Goal: Information Seeking & Learning: Check status

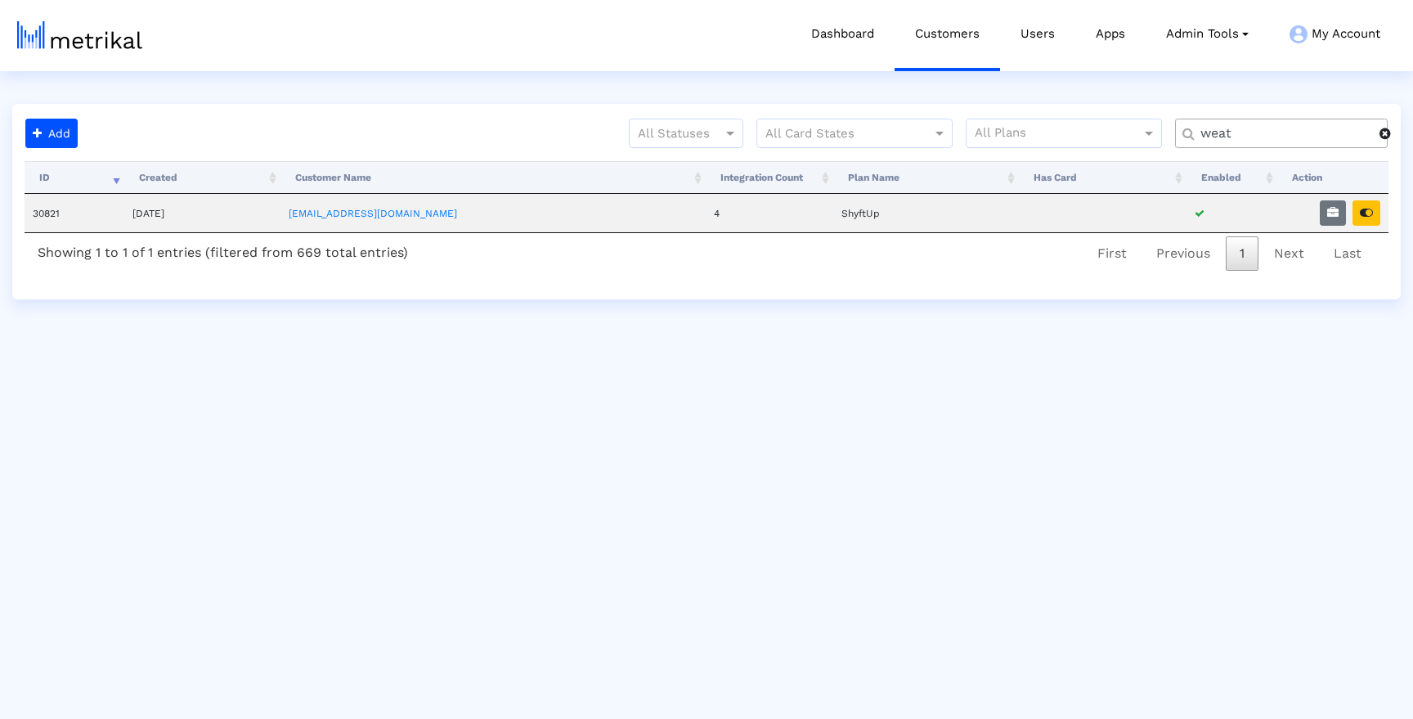
click at [1250, 147] on div "weat" at bounding box center [1281, 133] width 213 height 29
click at [1259, 134] on input "weat" at bounding box center [1284, 133] width 191 height 17
type input "wash"
click at [1378, 211] on button "button" at bounding box center [1367, 212] width 28 height 25
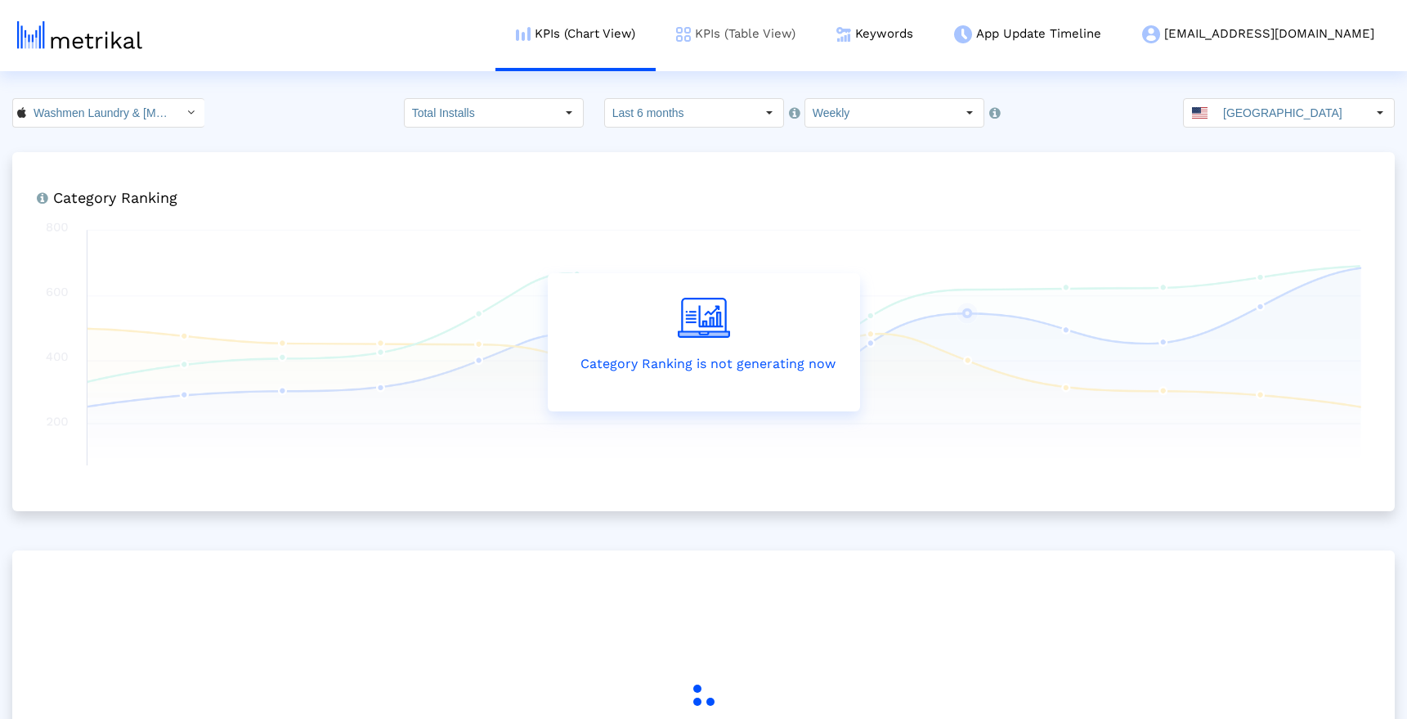
click at [797, 46] on link "KPIs (Table View)" at bounding box center [736, 34] width 160 height 68
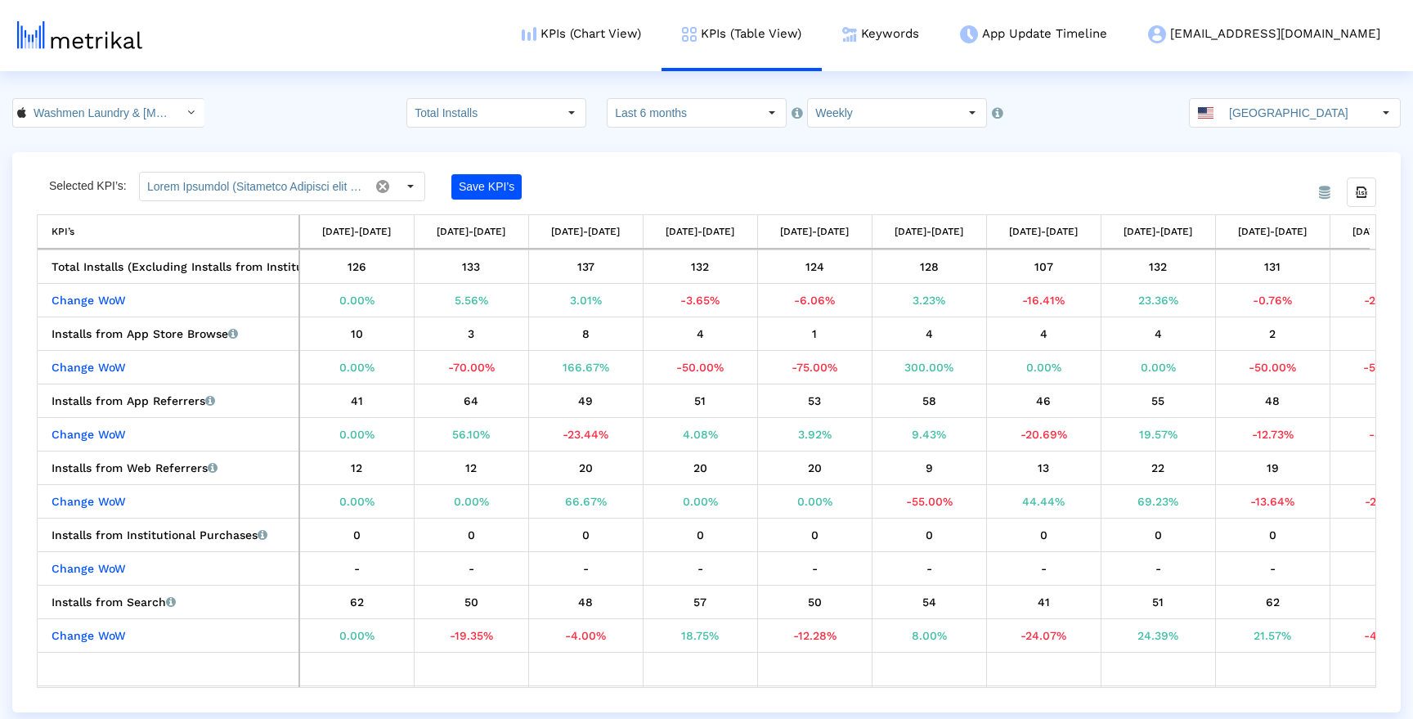
click at [1250, 95] on html "KPIs (Chart View) KPIs (Table View) Keywords App Update Timeline [EMAIL_ADDRESS…" at bounding box center [706, 356] width 1413 height 712
click at [1257, 115] on input "[GEOGRAPHIC_DATA]" at bounding box center [1297, 113] width 150 height 28
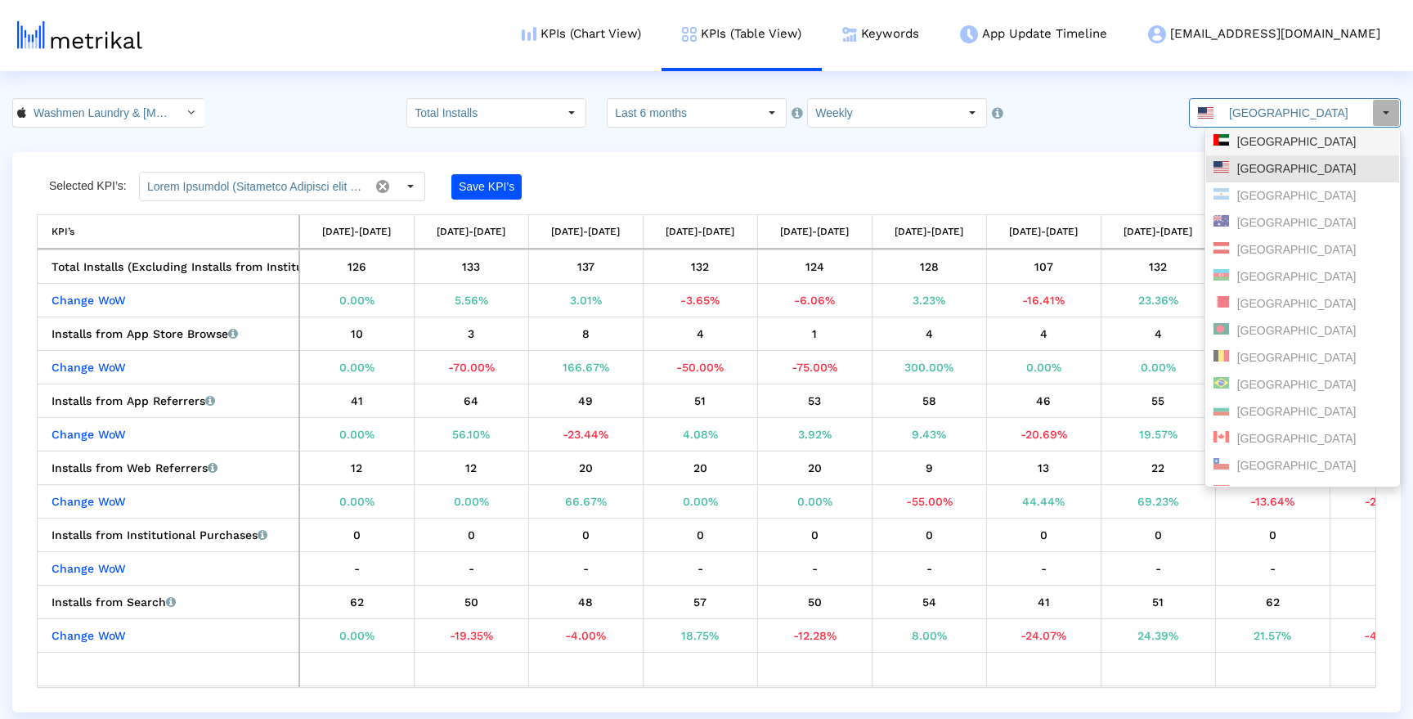
click at [1270, 146] on div "[GEOGRAPHIC_DATA]" at bounding box center [1303, 142] width 178 height 16
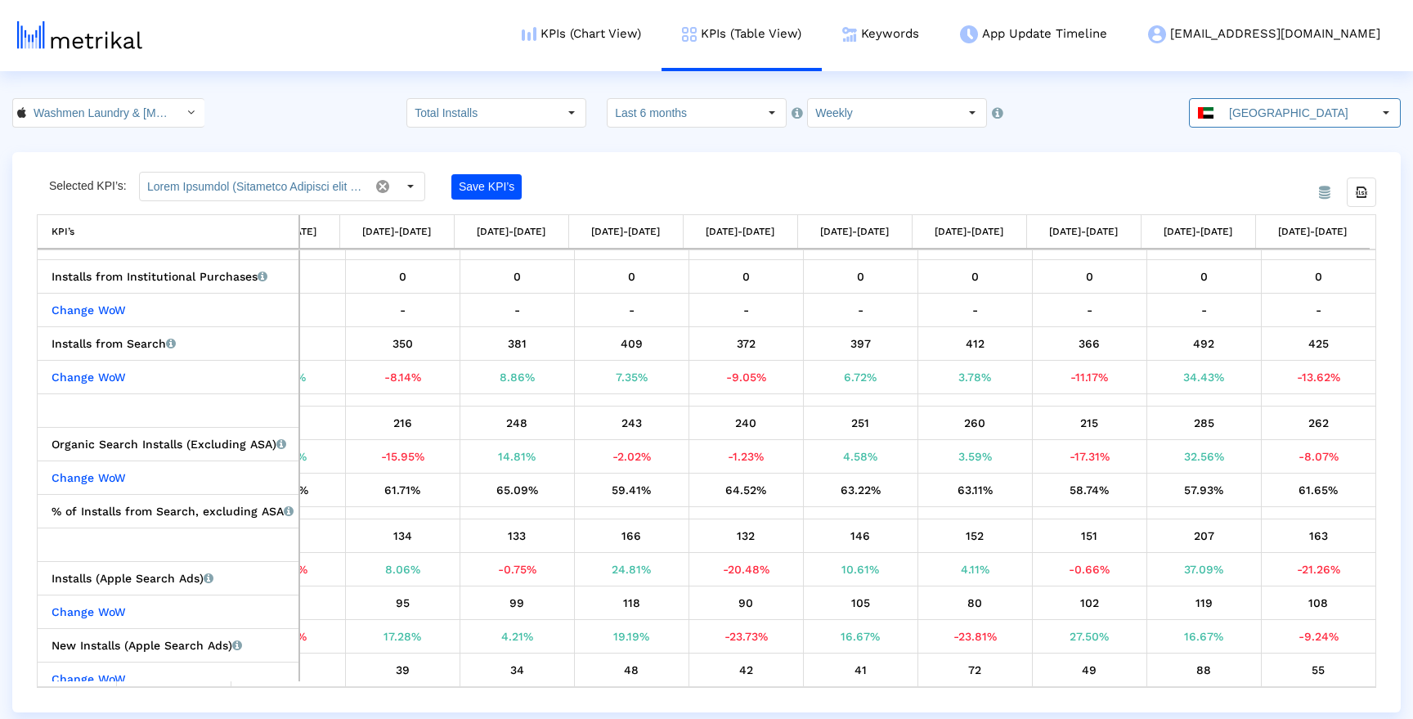
scroll to position [305, 1219]
